Goal: Check status: Check status

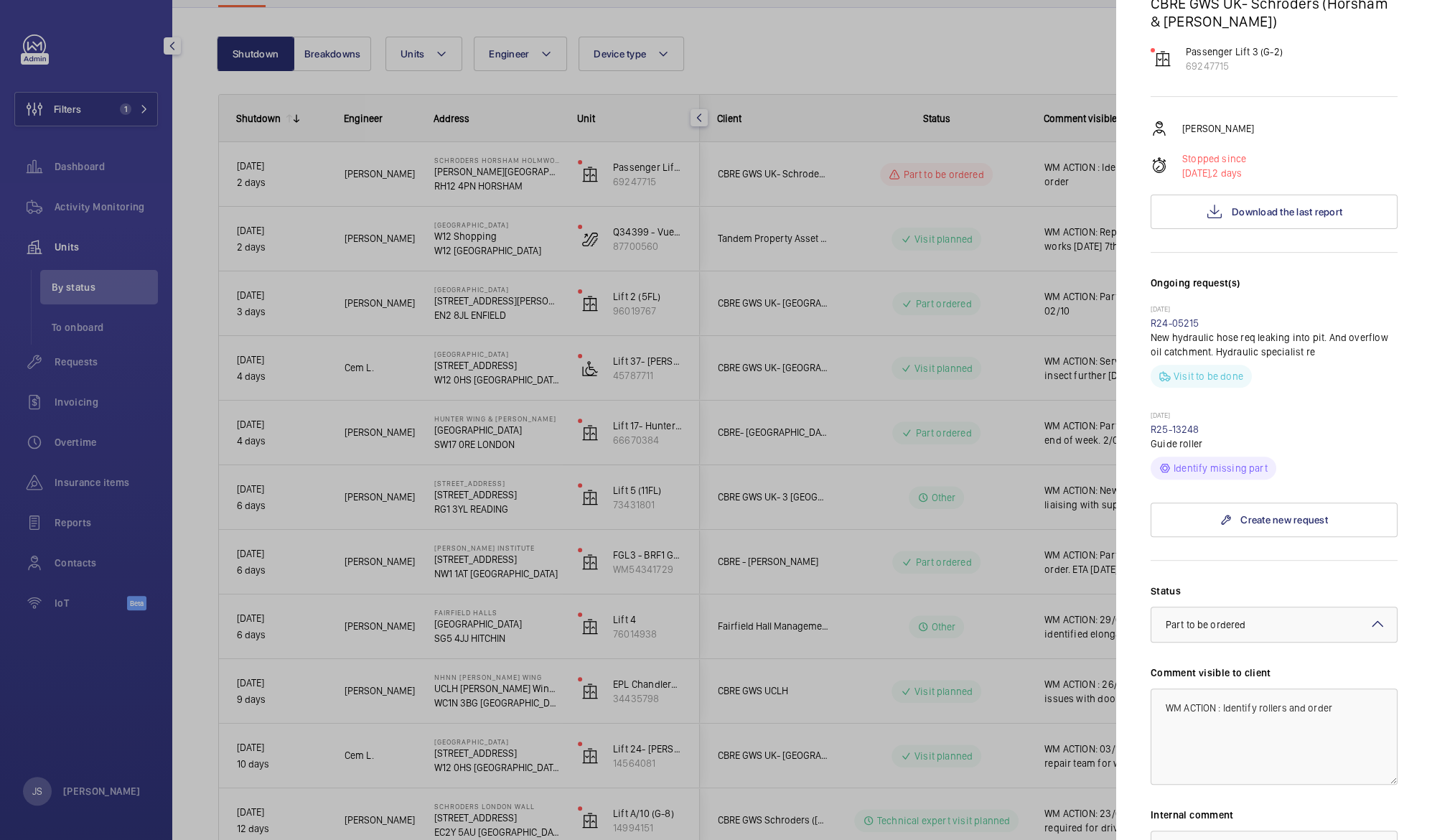
scroll to position [433, 0]
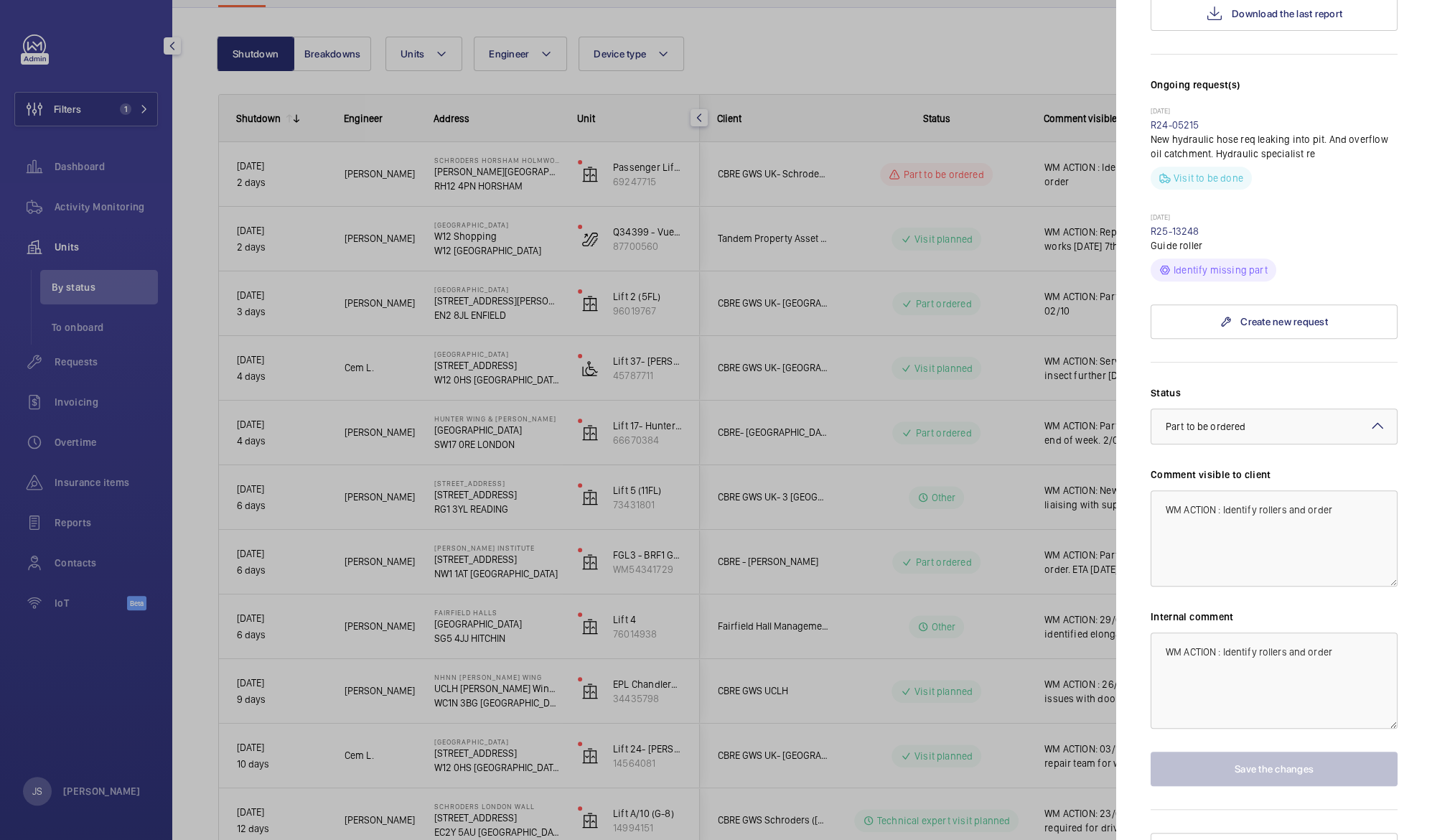
click at [1018, 641] on div at bounding box center [716, 420] width 1432 height 840
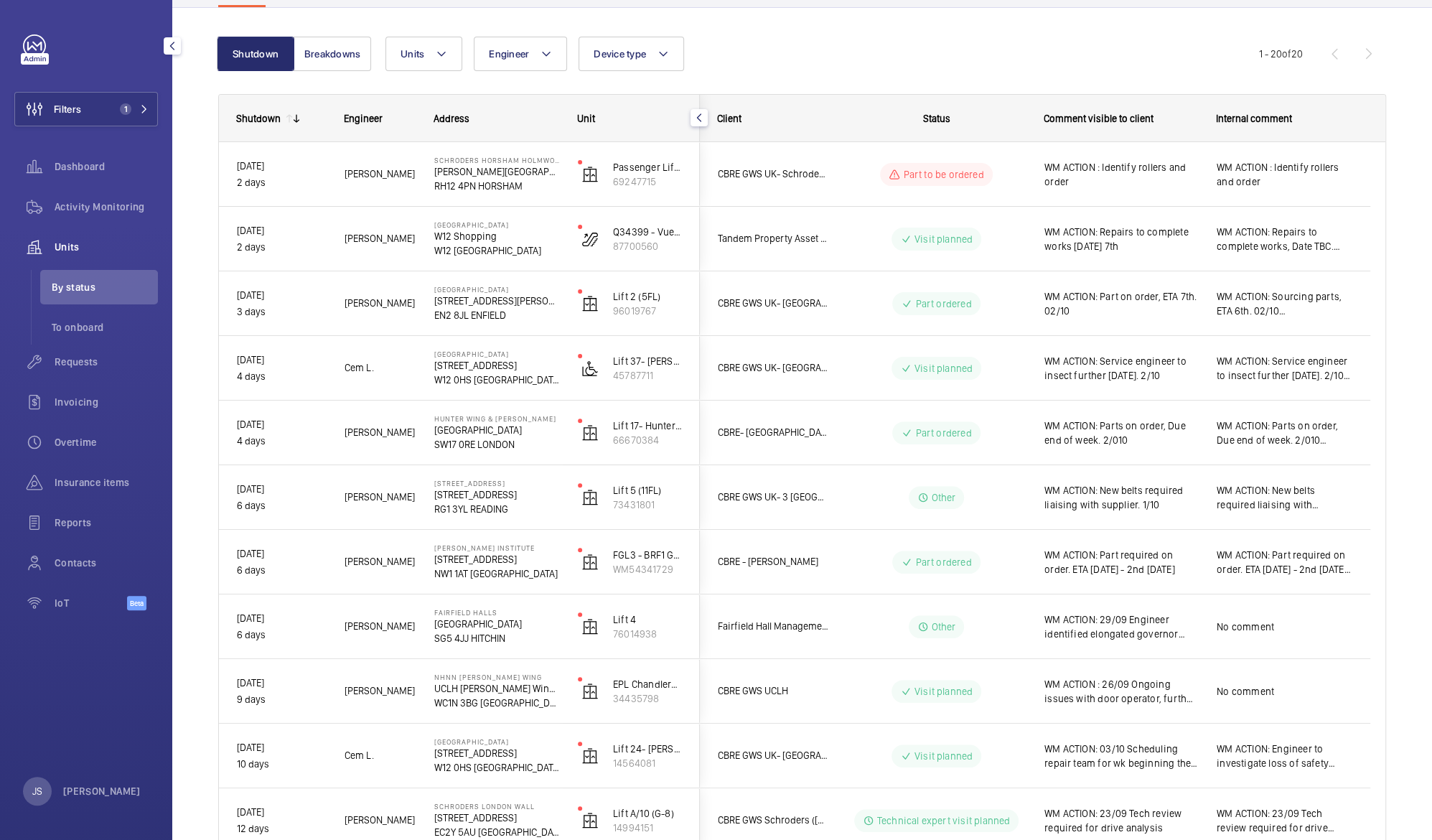
scroll to position [0, 0]
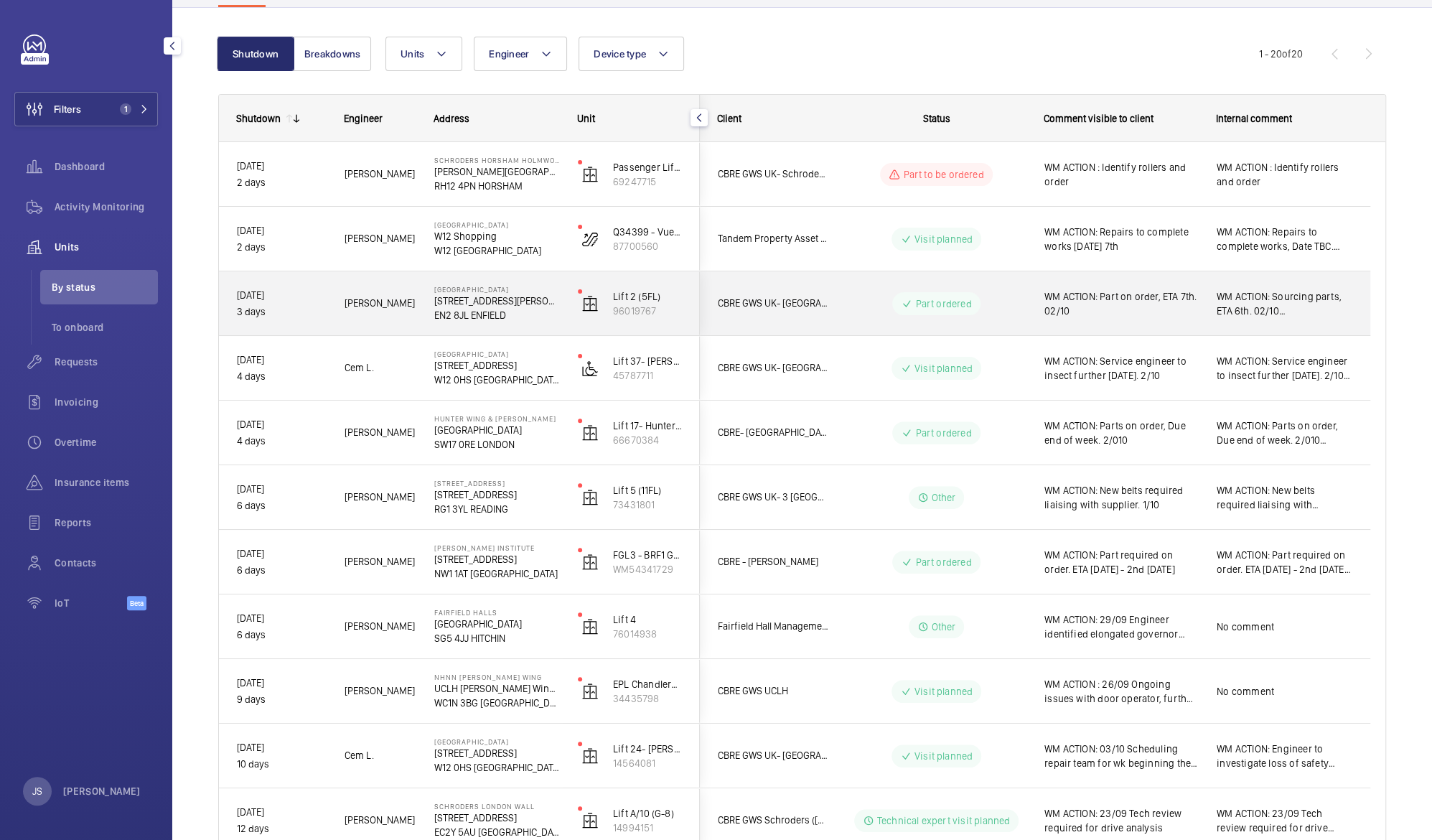
click at [1119, 293] on span "WM ACTION: Part on order, ETA 7th. 02/10" at bounding box center [1122, 303] width 154 height 29
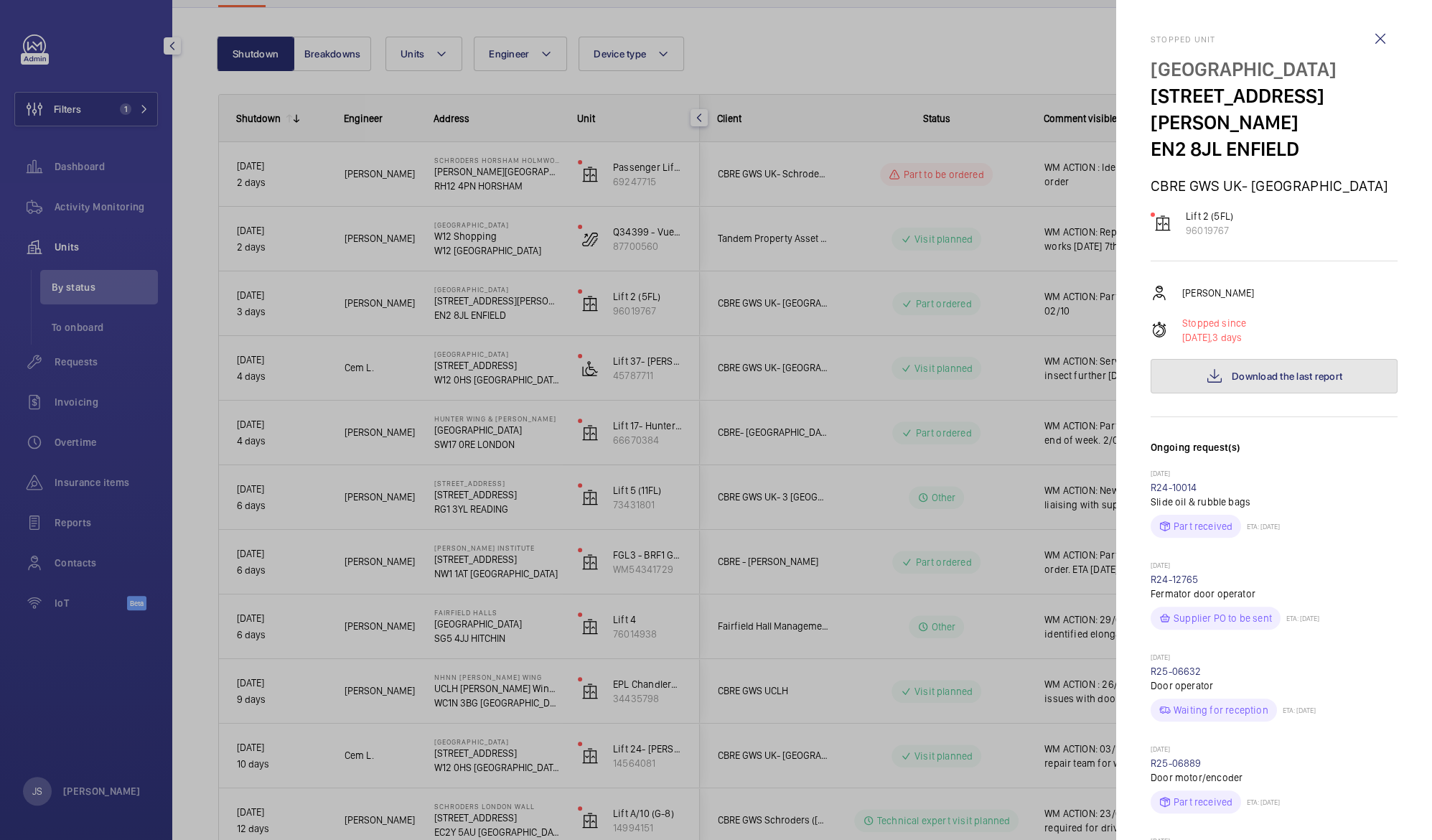
click at [1245, 370] on span "Download the last report" at bounding box center [1287, 376] width 111 height 11
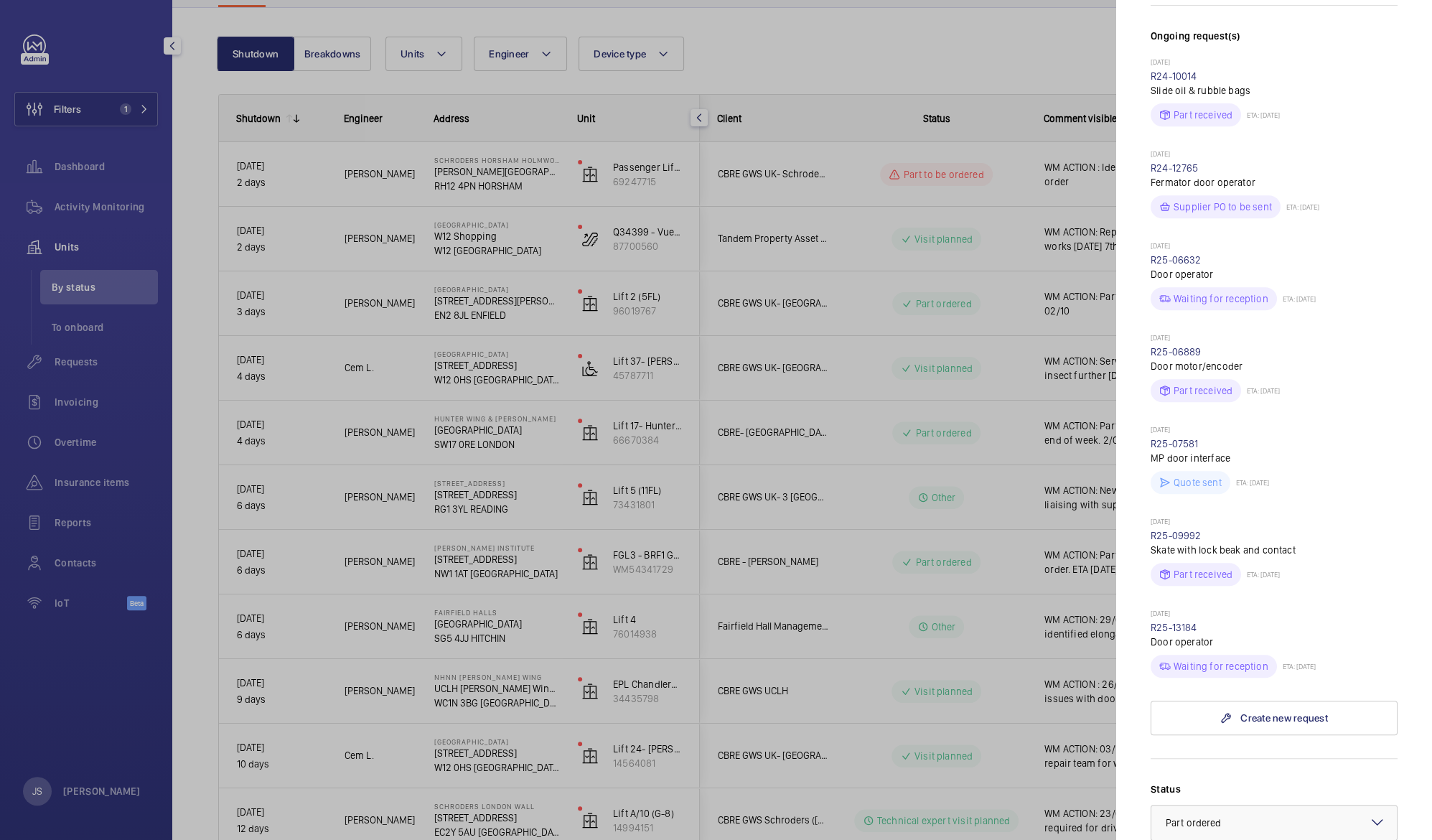
scroll to position [412, 0]
click at [1178, 620] on link "R25-13184" at bounding box center [1174, 625] width 47 height 11
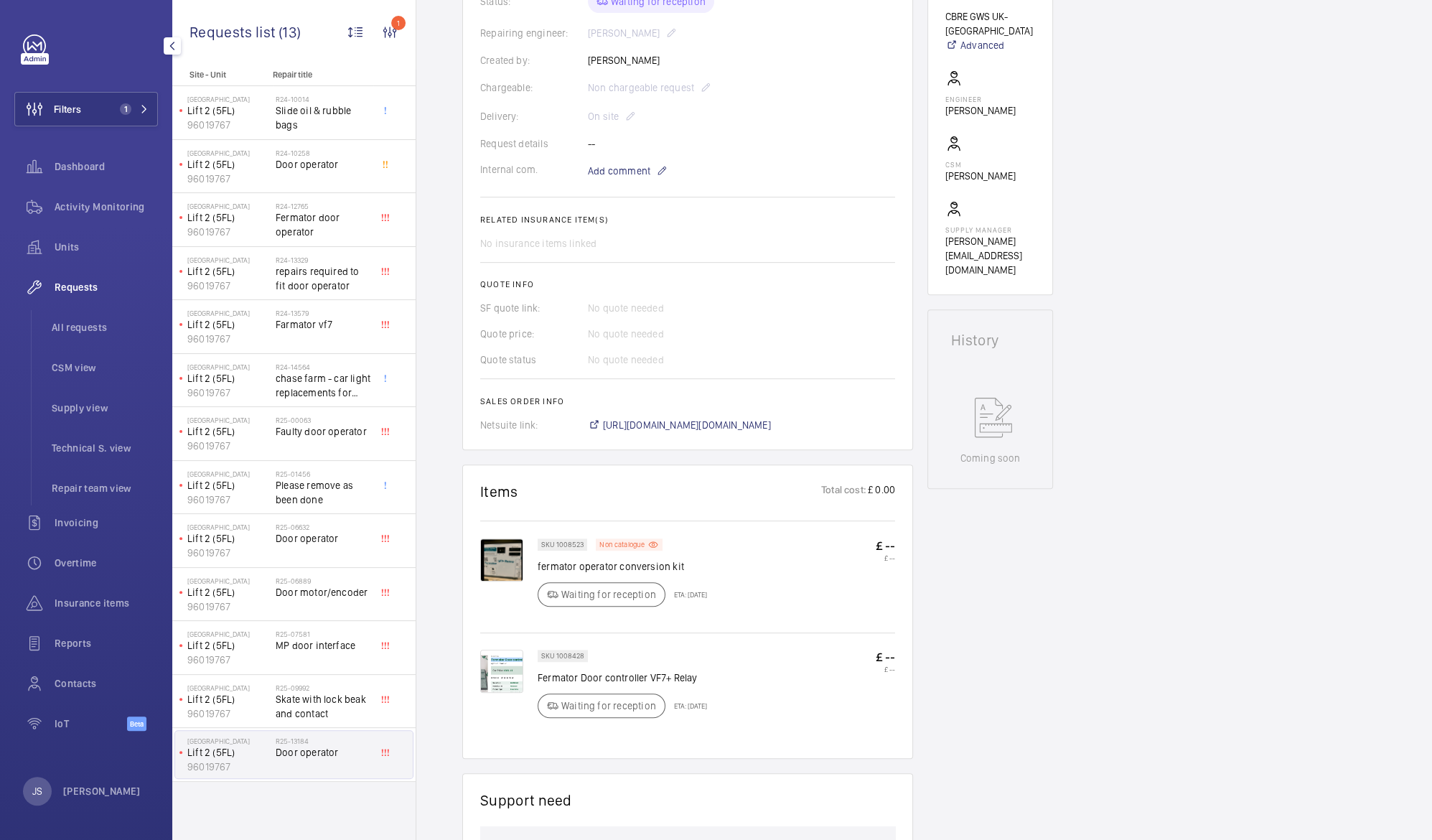
scroll to position [352, 0]
click at [508, 680] on img at bounding box center [502, 669] width 43 height 43
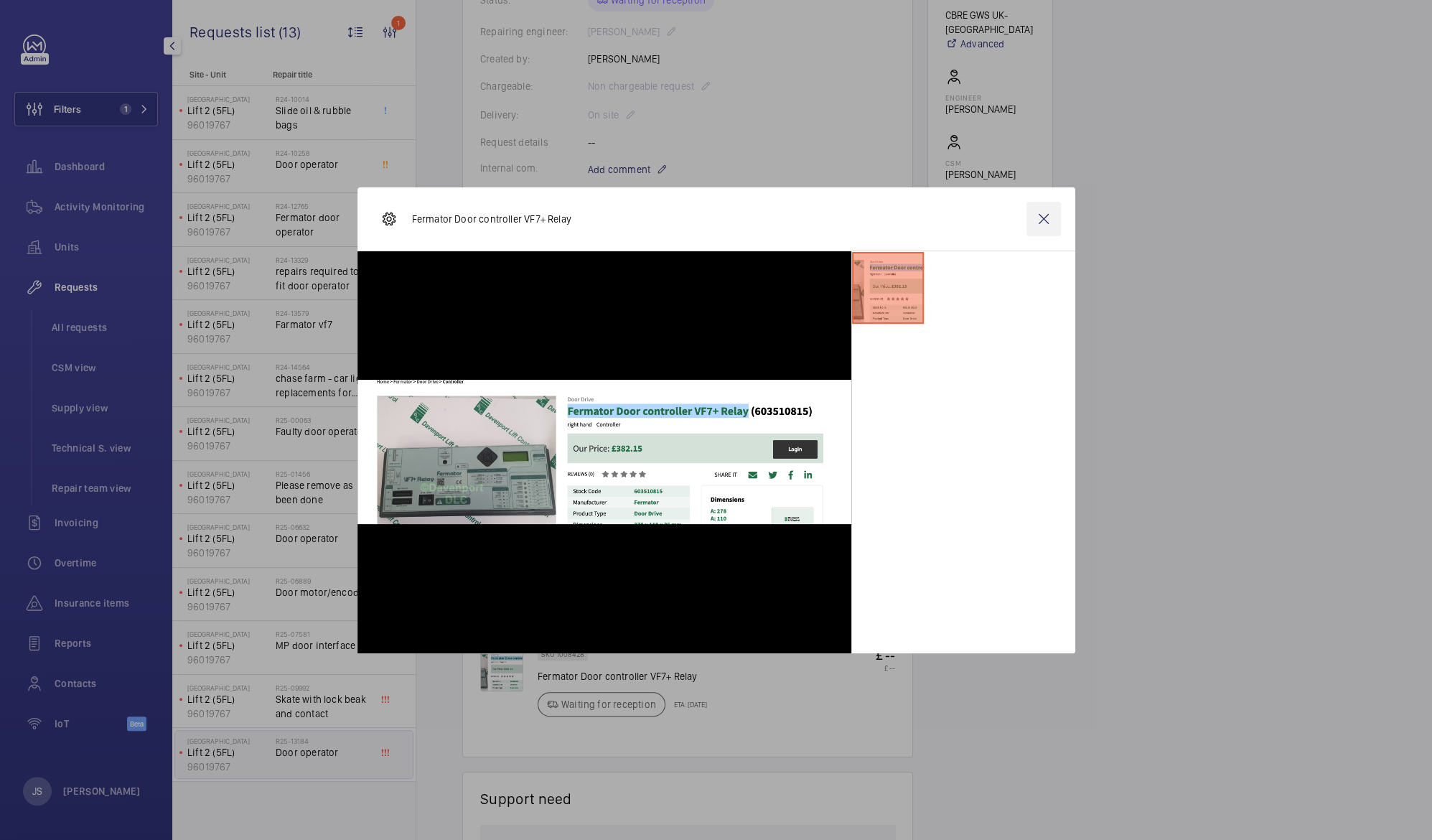
click at [1040, 217] on wm-front-icon-button at bounding box center [1044, 218] width 35 height 35
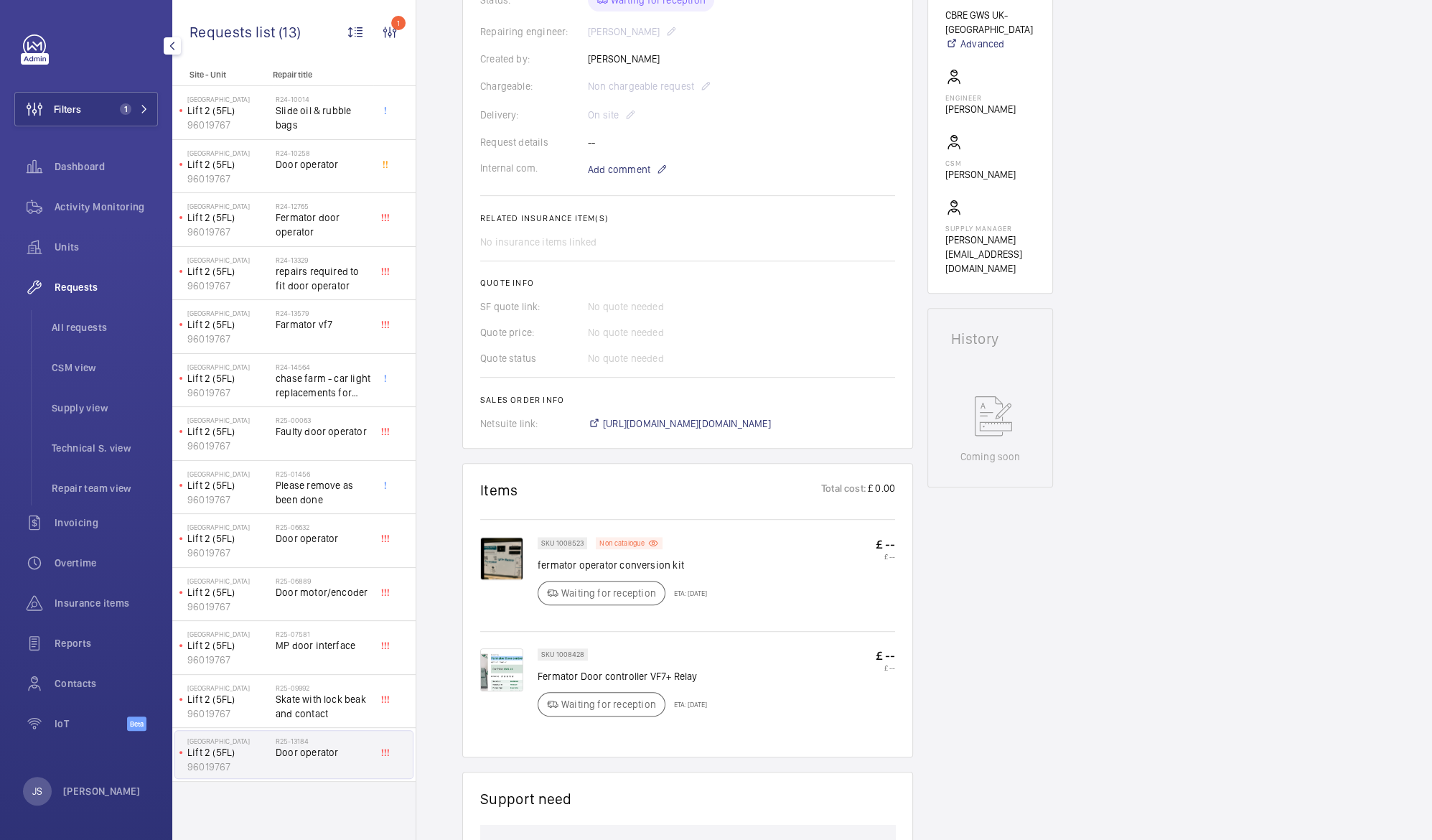
click at [512, 572] on img at bounding box center [502, 559] width 43 height 43
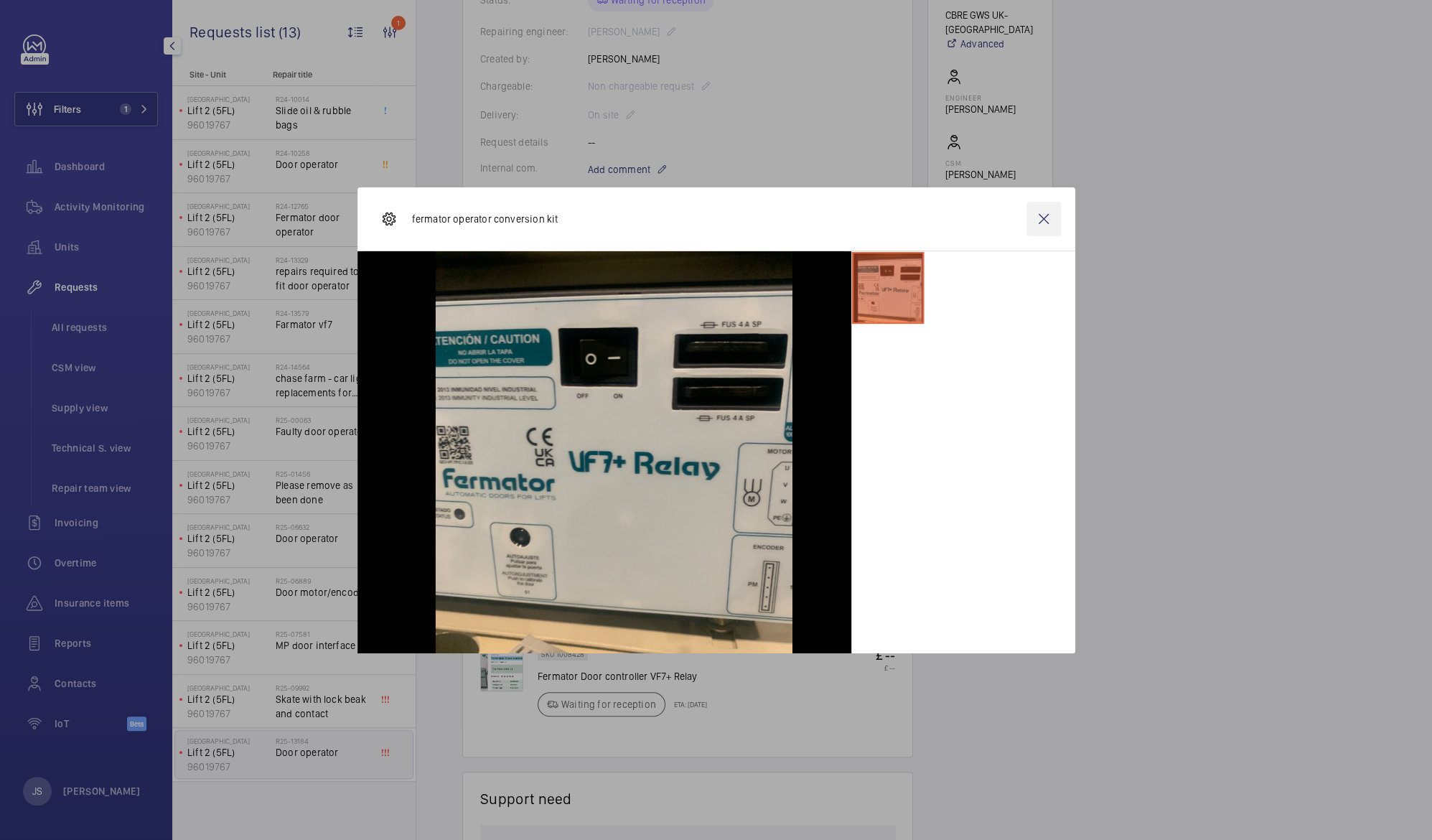
click at [1044, 215] on wm-front-icon-button at bounding box center [1044, 218] width 35 height 35
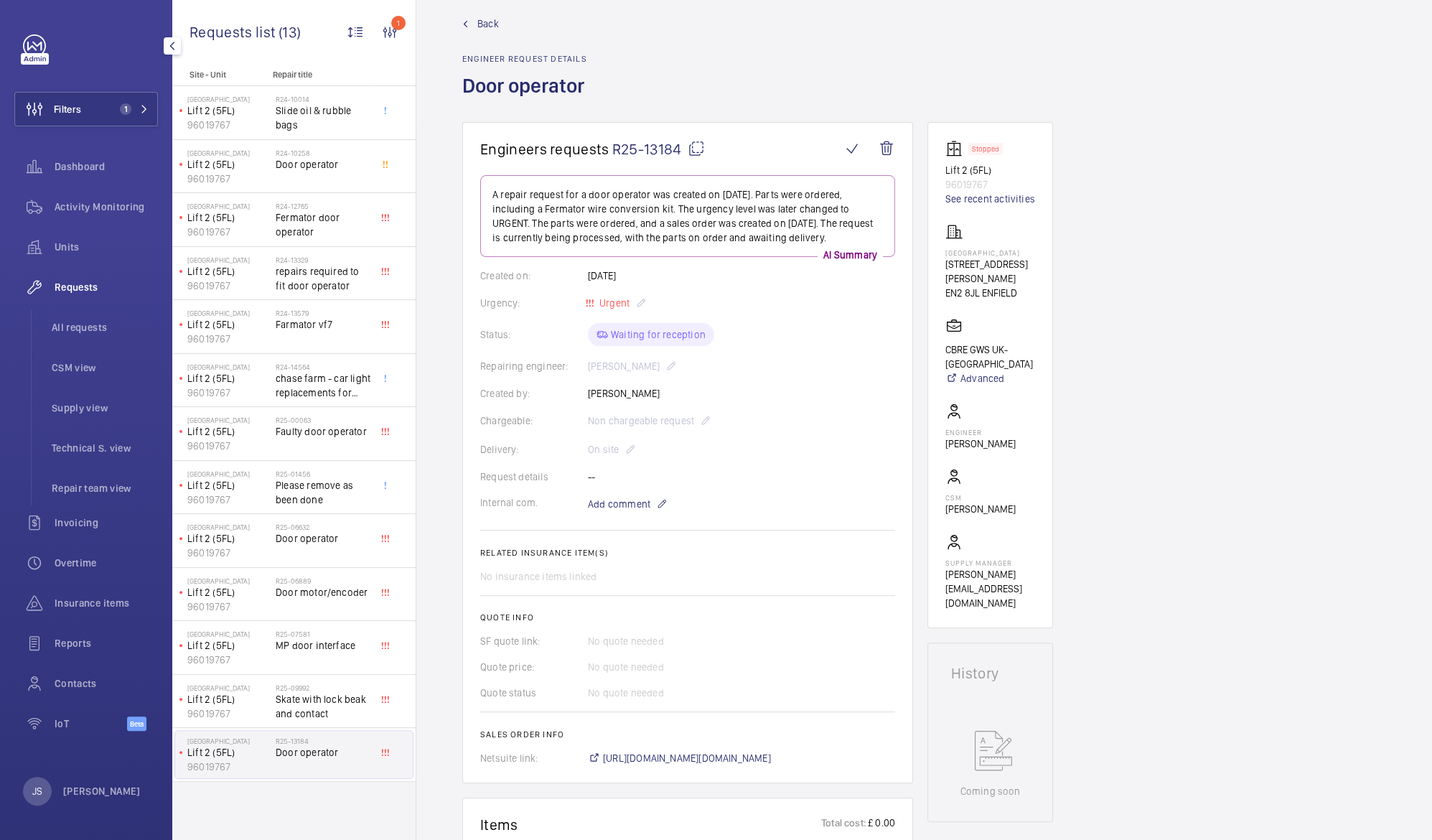
scroll to position [13, 0]
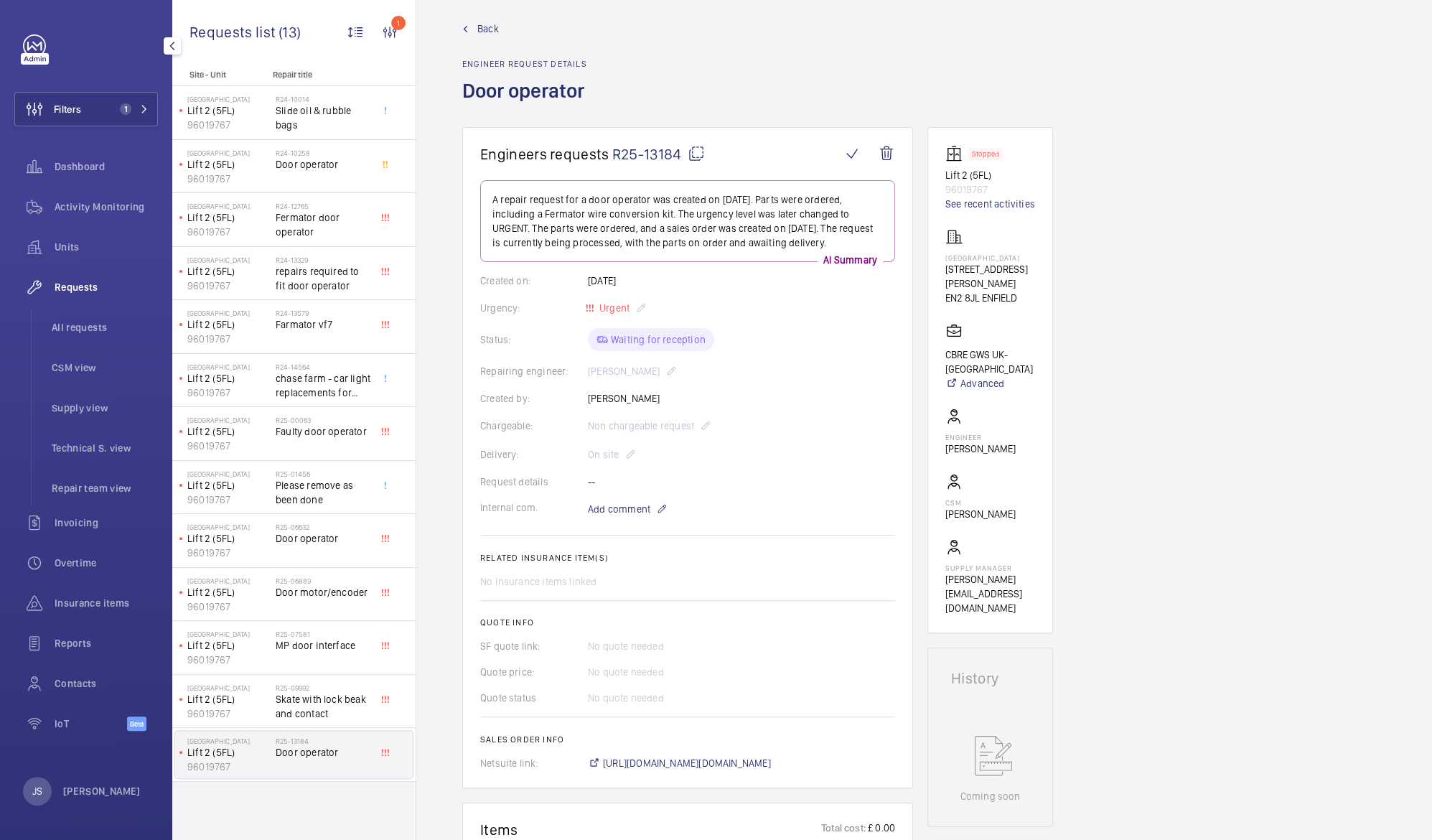
click at [618, 155] on span "R25-13184" at bounding box center [658, 154] width 93 height 18
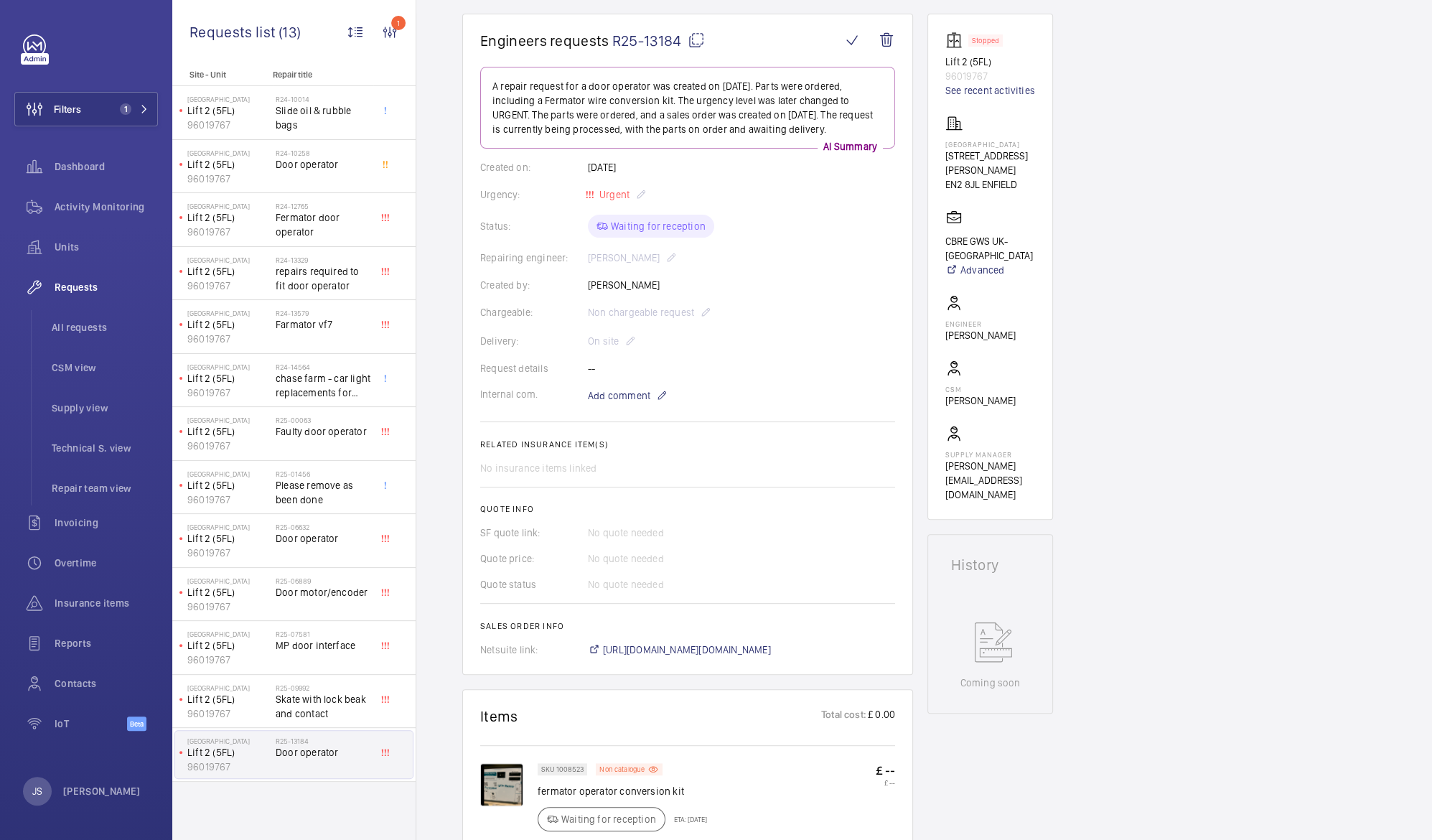
scroll to position [129, 0]
